Goal: Task Accomplishment & Management: Manage account settings

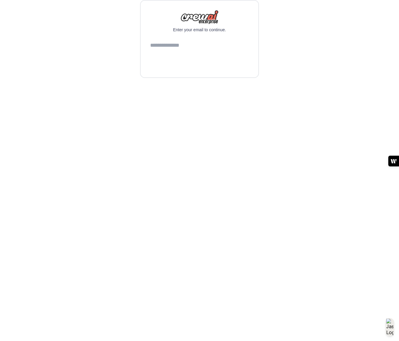
type input "**********"
click at [211, 68] on button "Continue" at bounding box center [199, 61] width 99 height 14
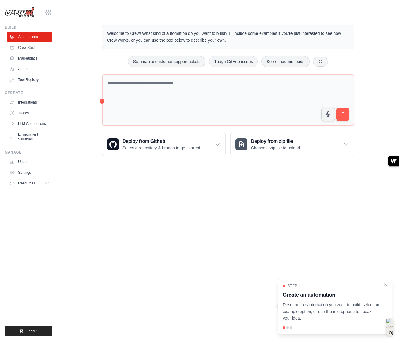
click at [49, 15] on icon at bounding box center [48, 12] width 7 height 7
click at [40, 39] on link "Settings" at bounding box center [48, 40] width 52 height 11
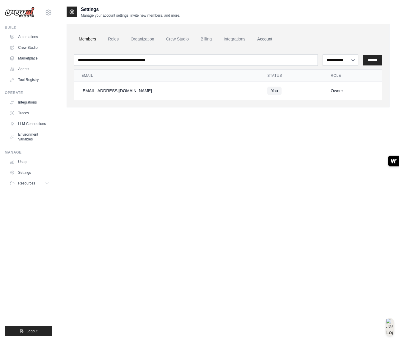
click at [268, 38] on link "Account" at bounding box center [265, 39] width 25 height 16
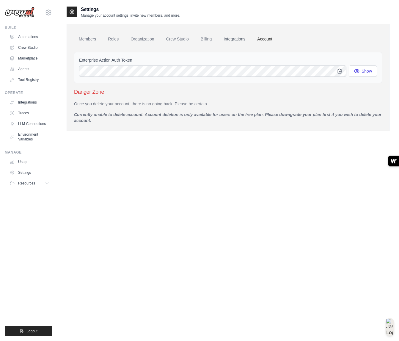
click at [237, 40] on link "Integrations" at bounding box center [234, 39] width 31 height 16
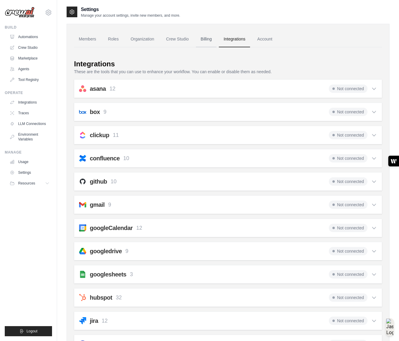
click at [207, 41] on link "Billing" at bounding box center [206, 39] width 21 height 16
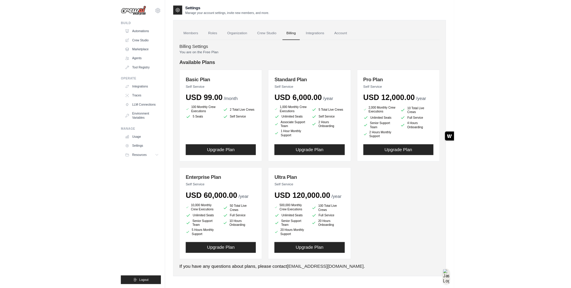
scroll to position [12, 0]
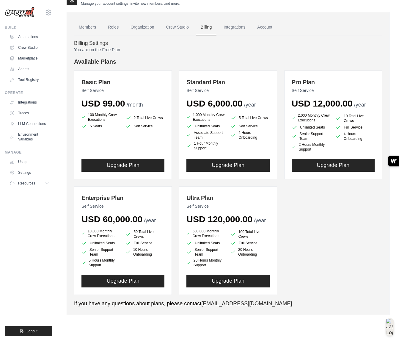
click at [357, 223] on div "Basic Plan Self Service USD 99.00 /month 100 Monthly Crew Executions 2 Total Li…" at bounding box center [228, 183] width 308 height 224
